Goal: Information Seeking & Learning: Check status

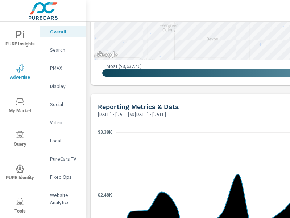
scroll to position [871, 0]
